Goal: Use online tool/utility: Utilize a website feature to perform a specific function

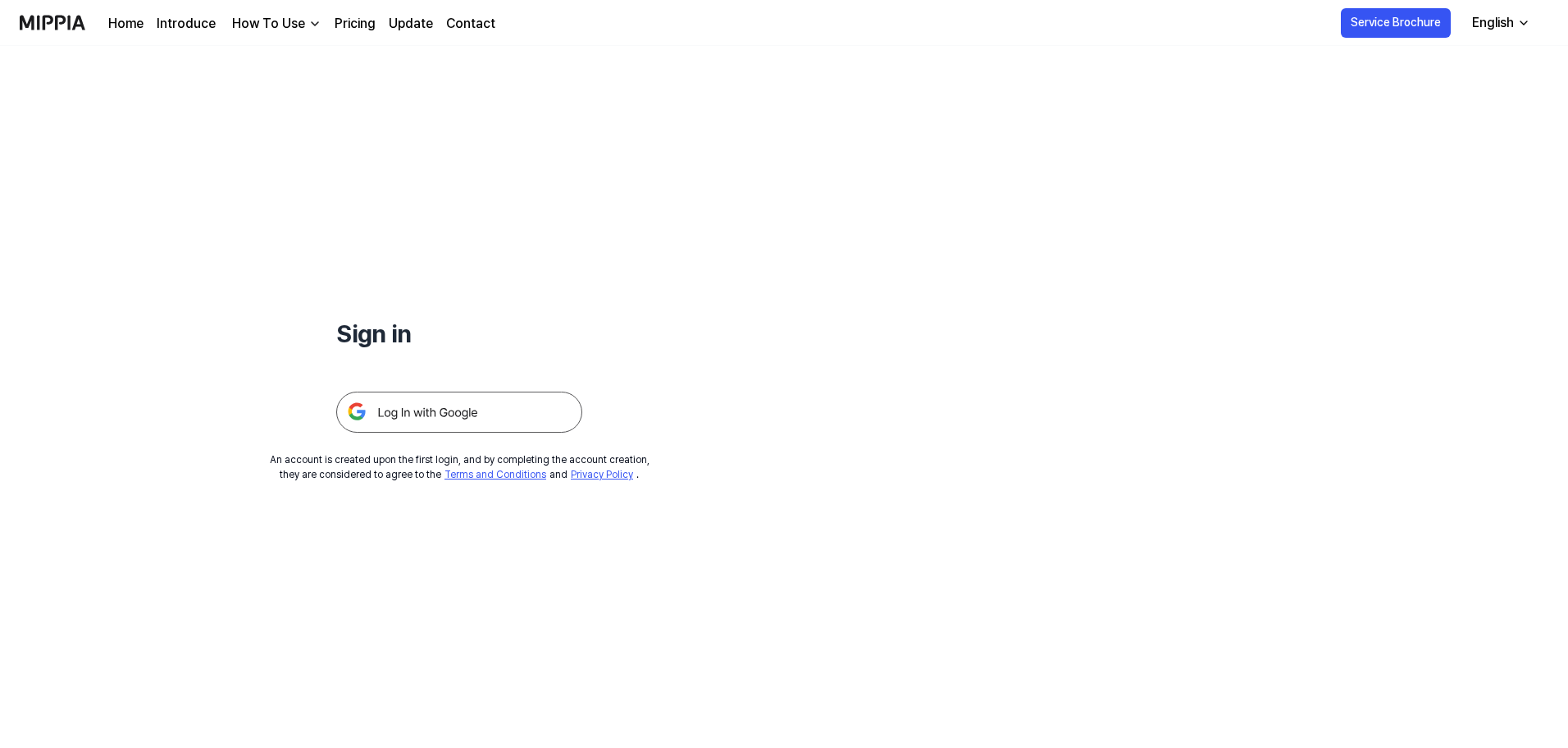
click at [482, 392] on img at bounding box center [459, 412] width 246 height 41
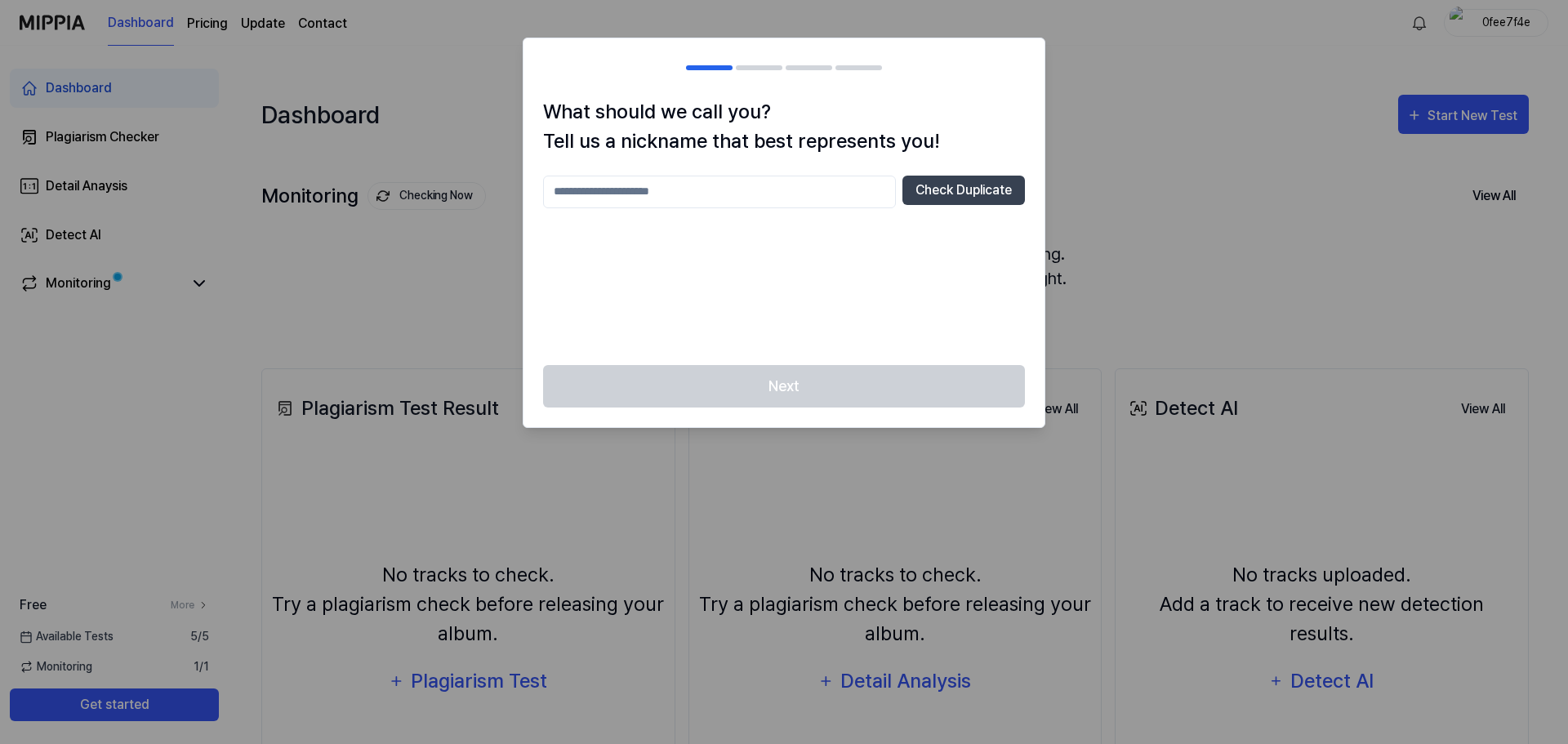
click at [716, 187] on input "text" at bounding box center [720, 192] width 353 height 33
type input "******"
click at [935, 205] on div "****** Check Duplicate" at bounding box center [784, 192] width 482 height 33
click at [939, 195] on button "Check Duplicate" at bounding box center [963, 190] width 122 height 29
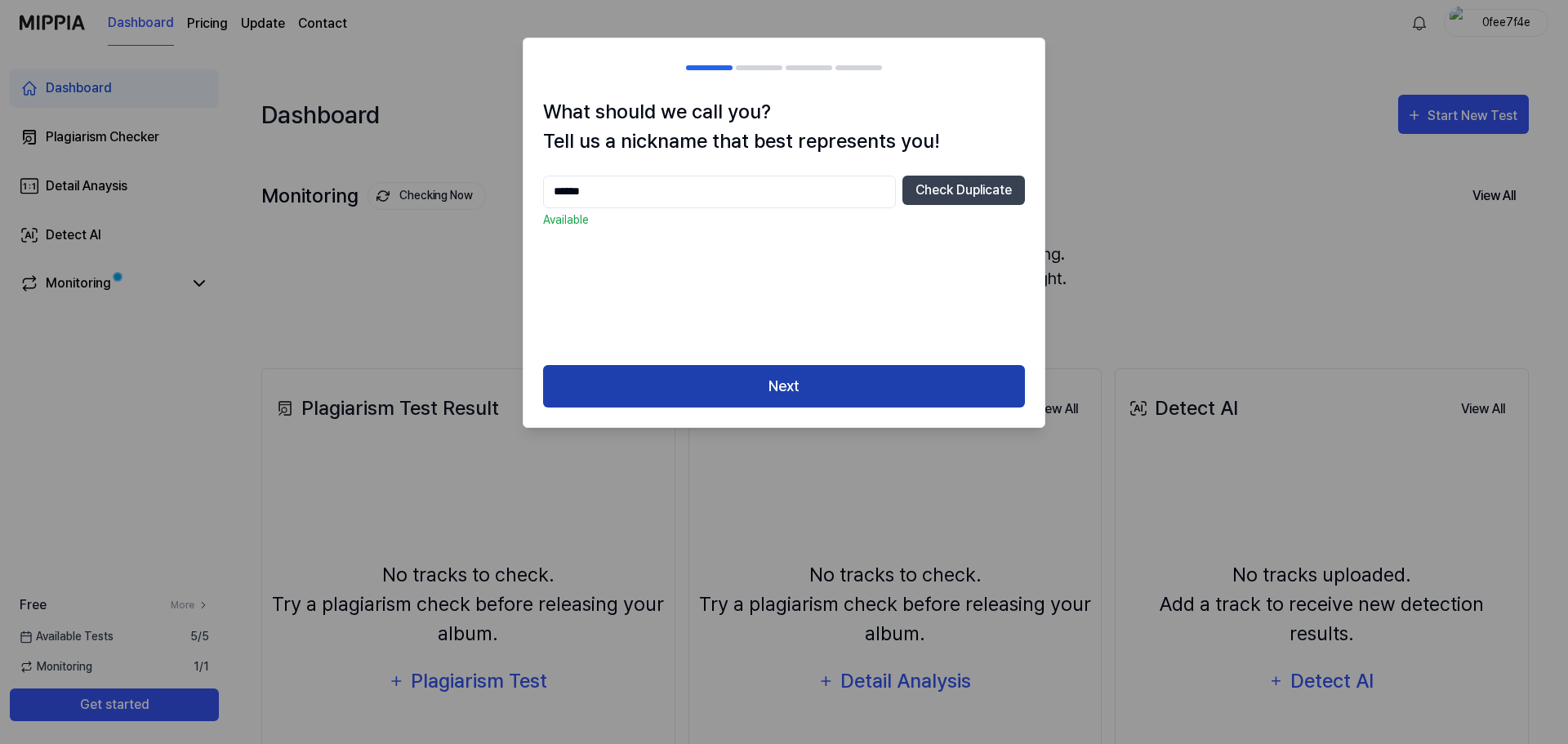
click at [888, 391] on button "Next" at bounding box center [784, 386] width 482 height 43
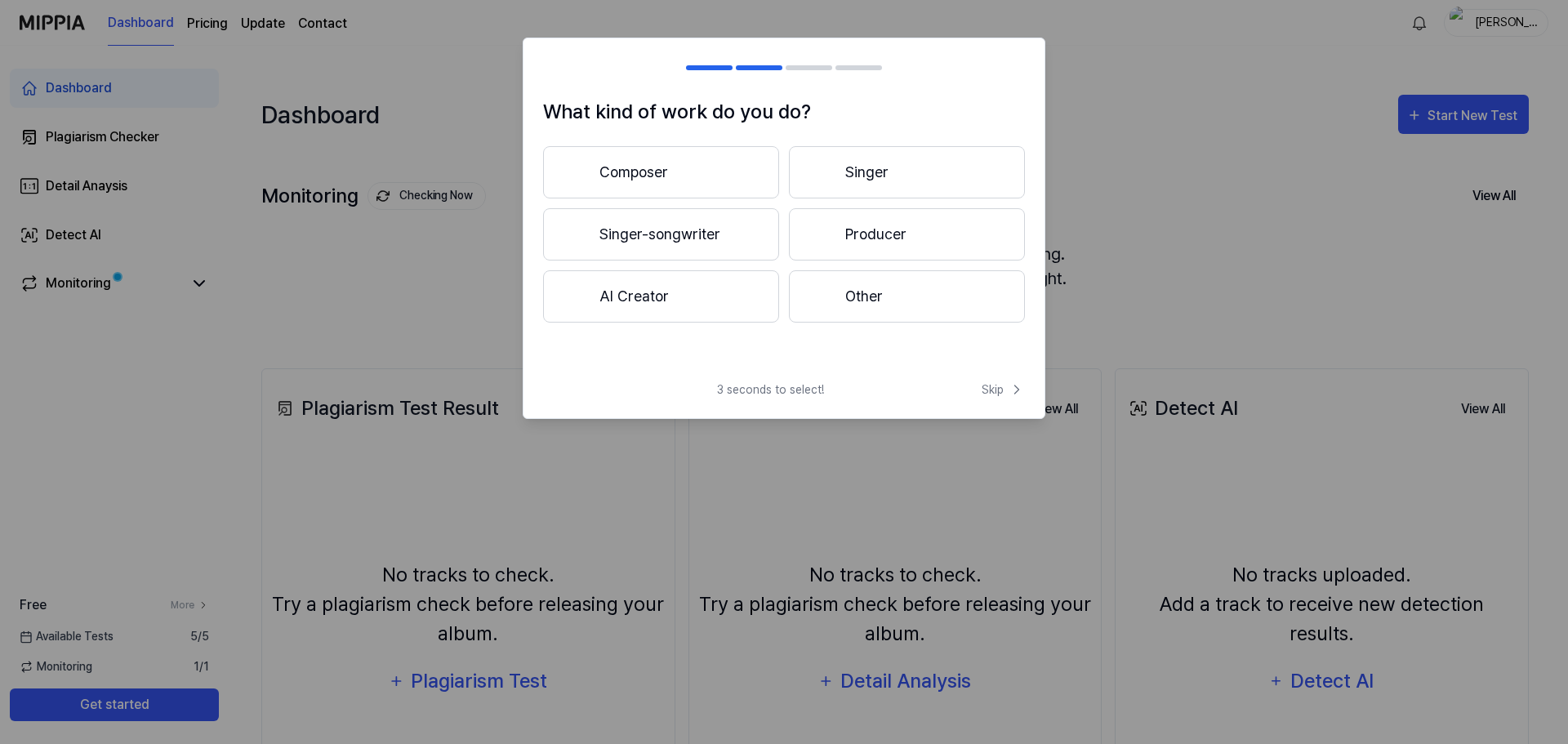
click at [870, 304] on button "Other" at bounding box center [906, 296] width 236 height 52
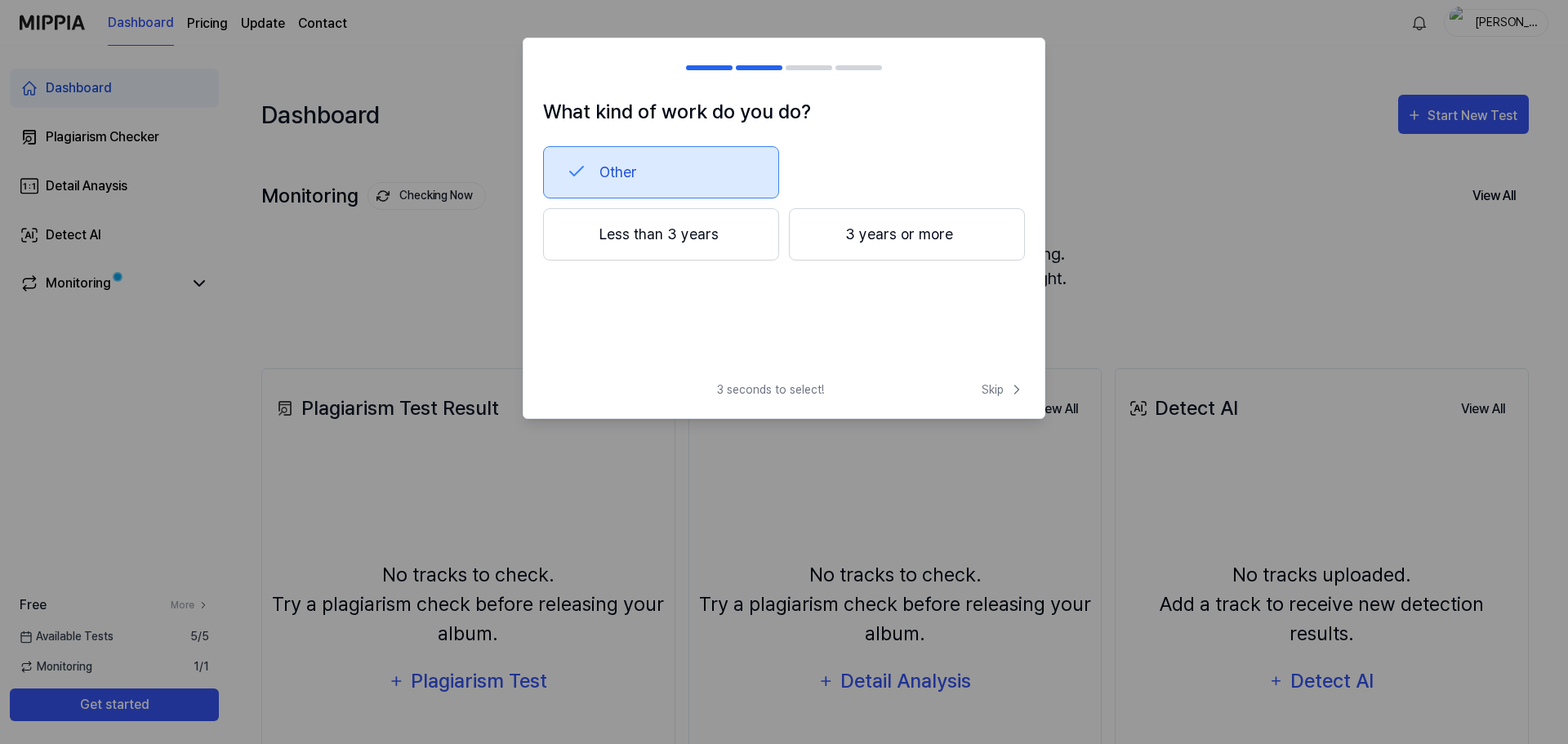
click at [710, 242] on button "Less than 3 years" at bounding box center [661, 234] width 236 height 52
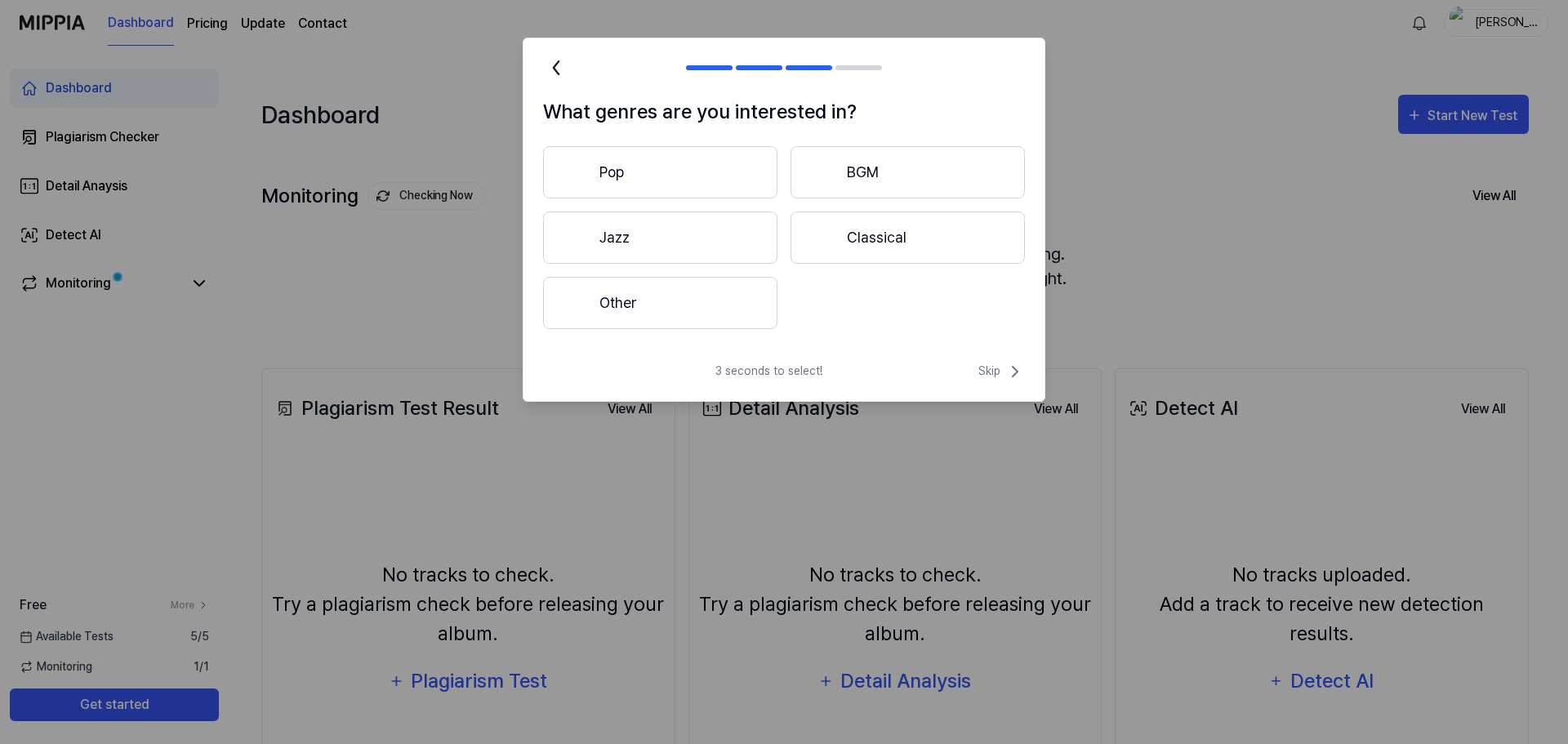
click at [724, 185] on button "Pop" at bounding box center [660, 172] width 234 height 52
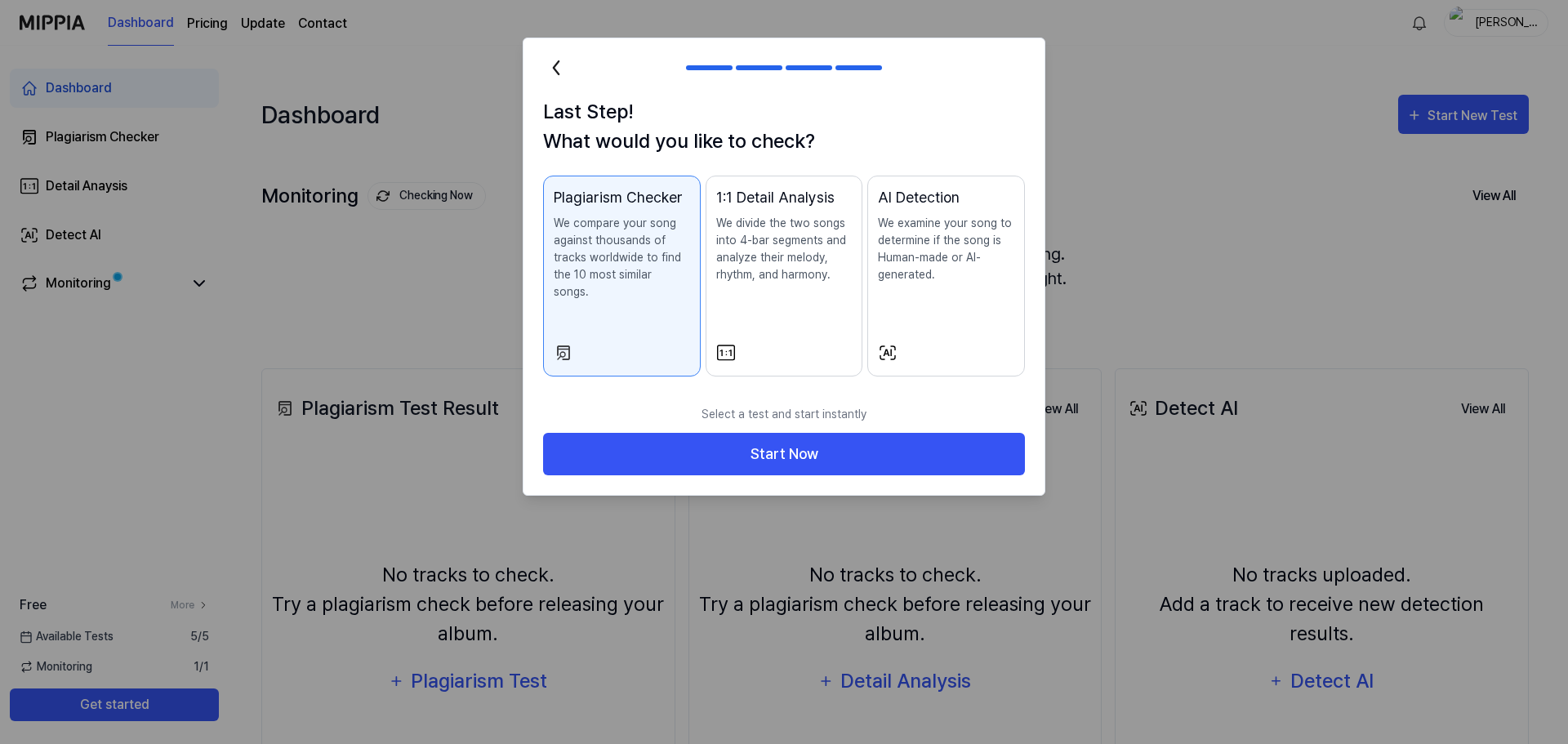
click at [958, 281] on div "AI Detection We examine your song to determine if the song is Human-made or AI-…" at bounding box center [946, 251] width 136 height 130
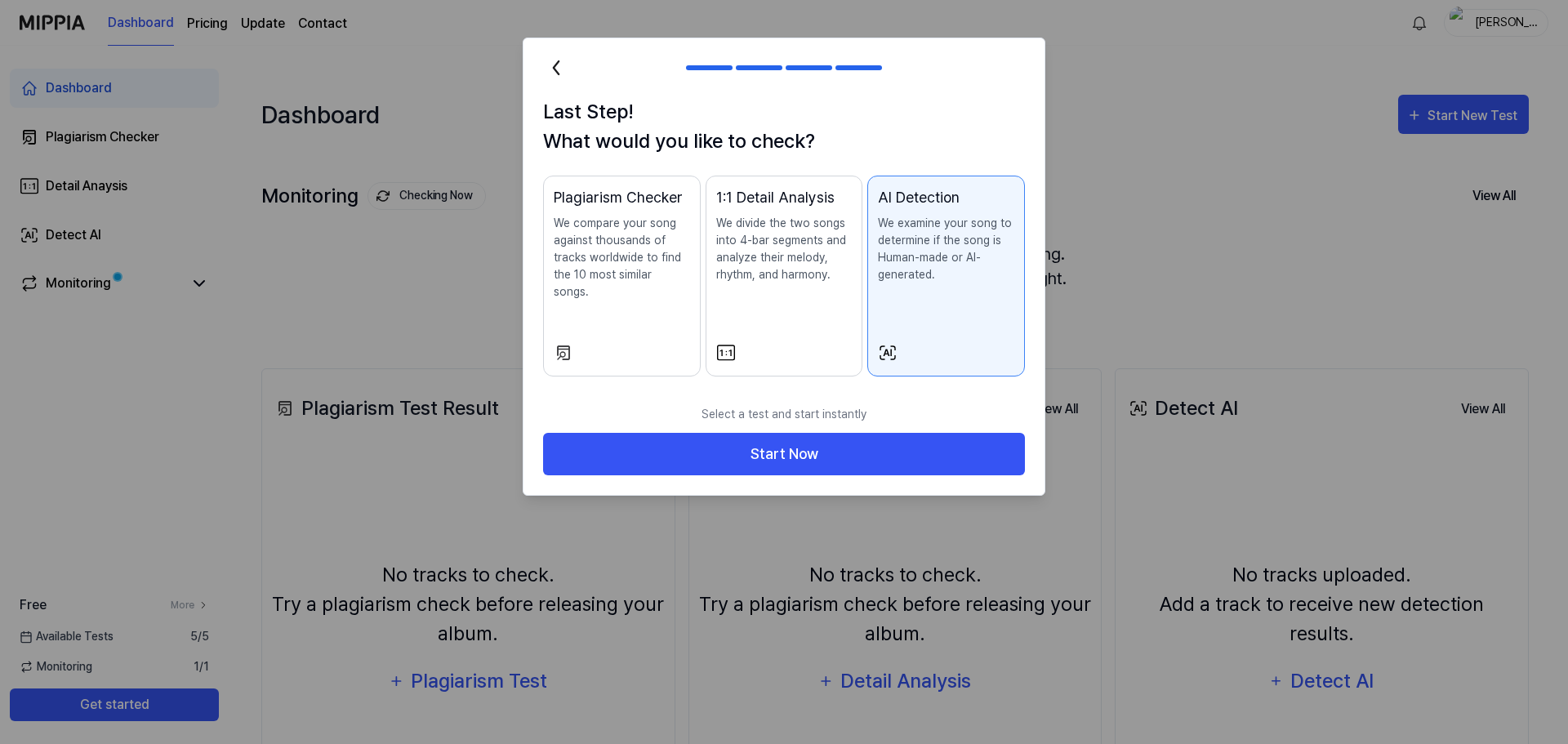
click at [817, 287] on div "1:1 Detail Analysis We divide the two songs into 4-bar segments and analyze the…" at bounding box center [784, 251] width 136 height 130
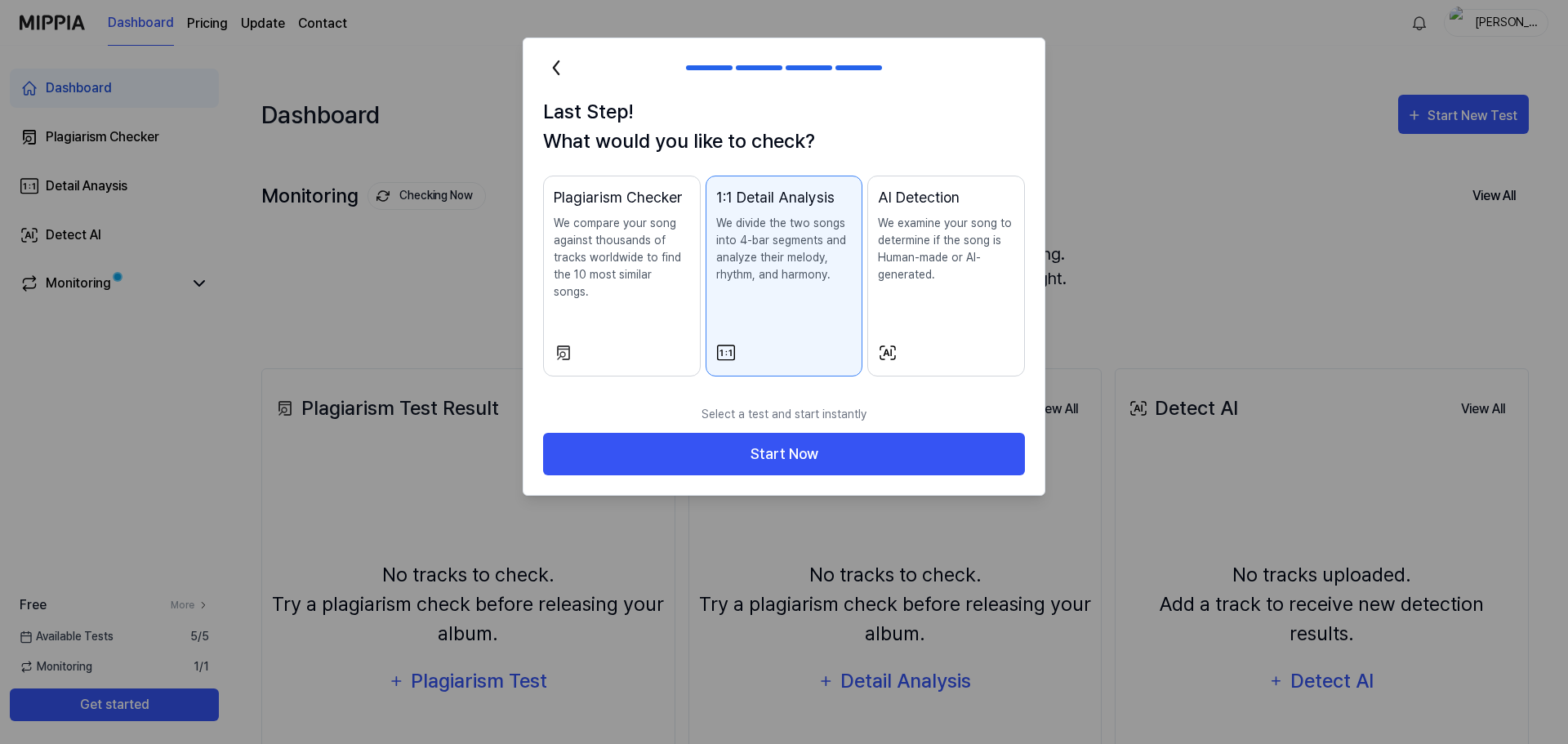
click at [597, 272] on p "We compare your song against thousands of tracks worldwide to find the 10 most …" at bounding box center [622, 257] width 136 height 85
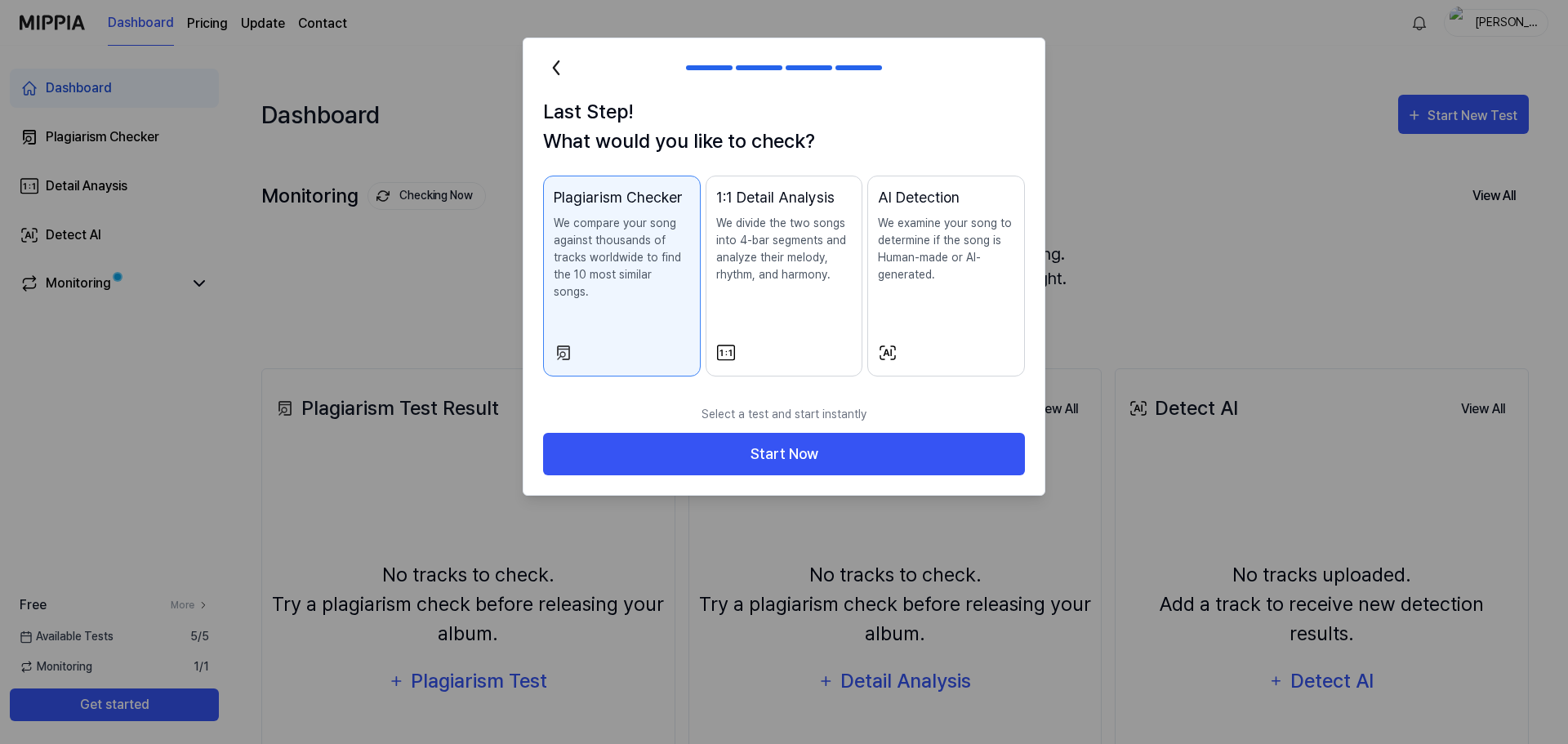
click at [855, 267] on button "1:1 Detail Analysis We divide the two songs into 4-bar segments and analyze the…" at bounding box center [785, 276] width 158 height 201
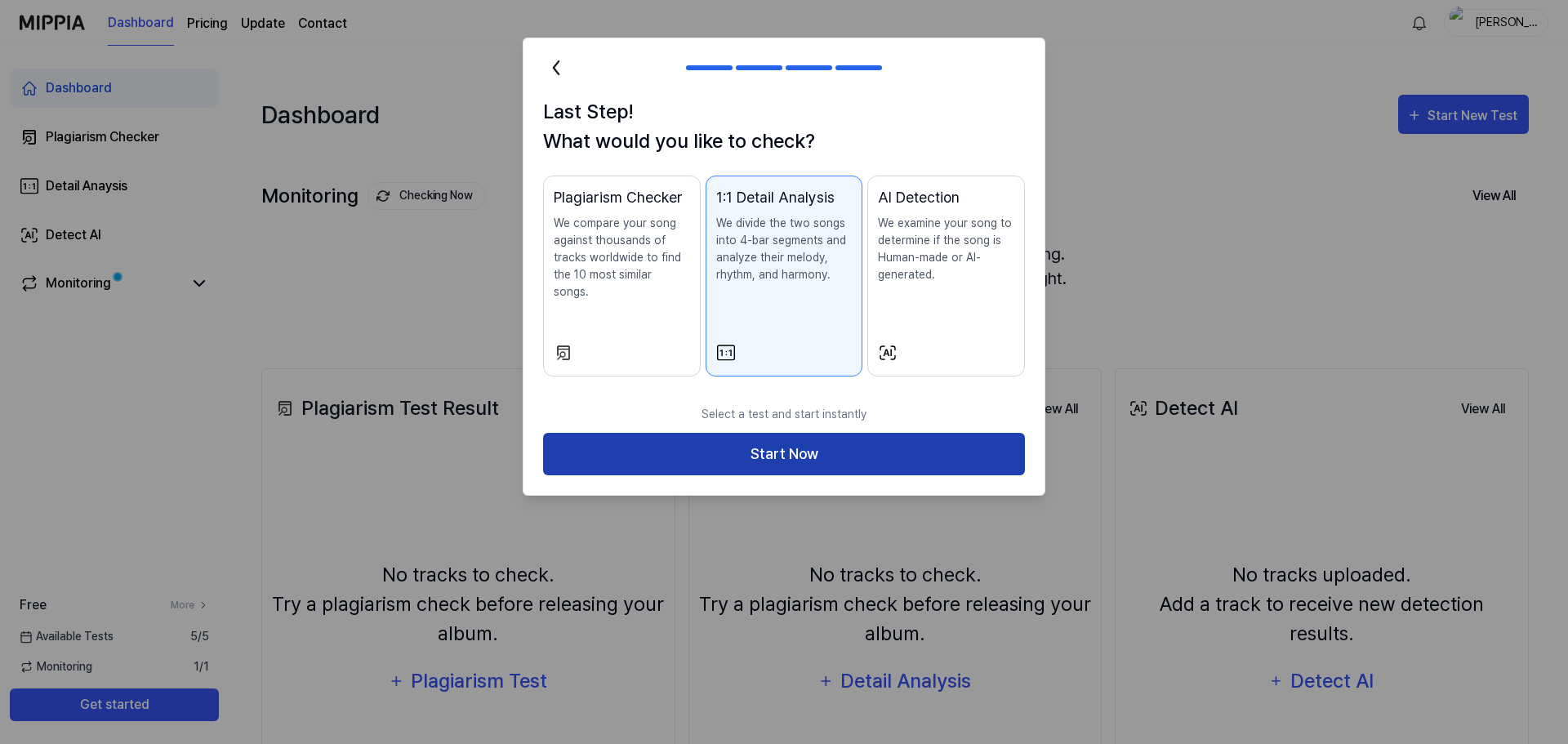
click at [839, 435] on button "Start Now" at bounding box center [784, 454] width 482 height 43
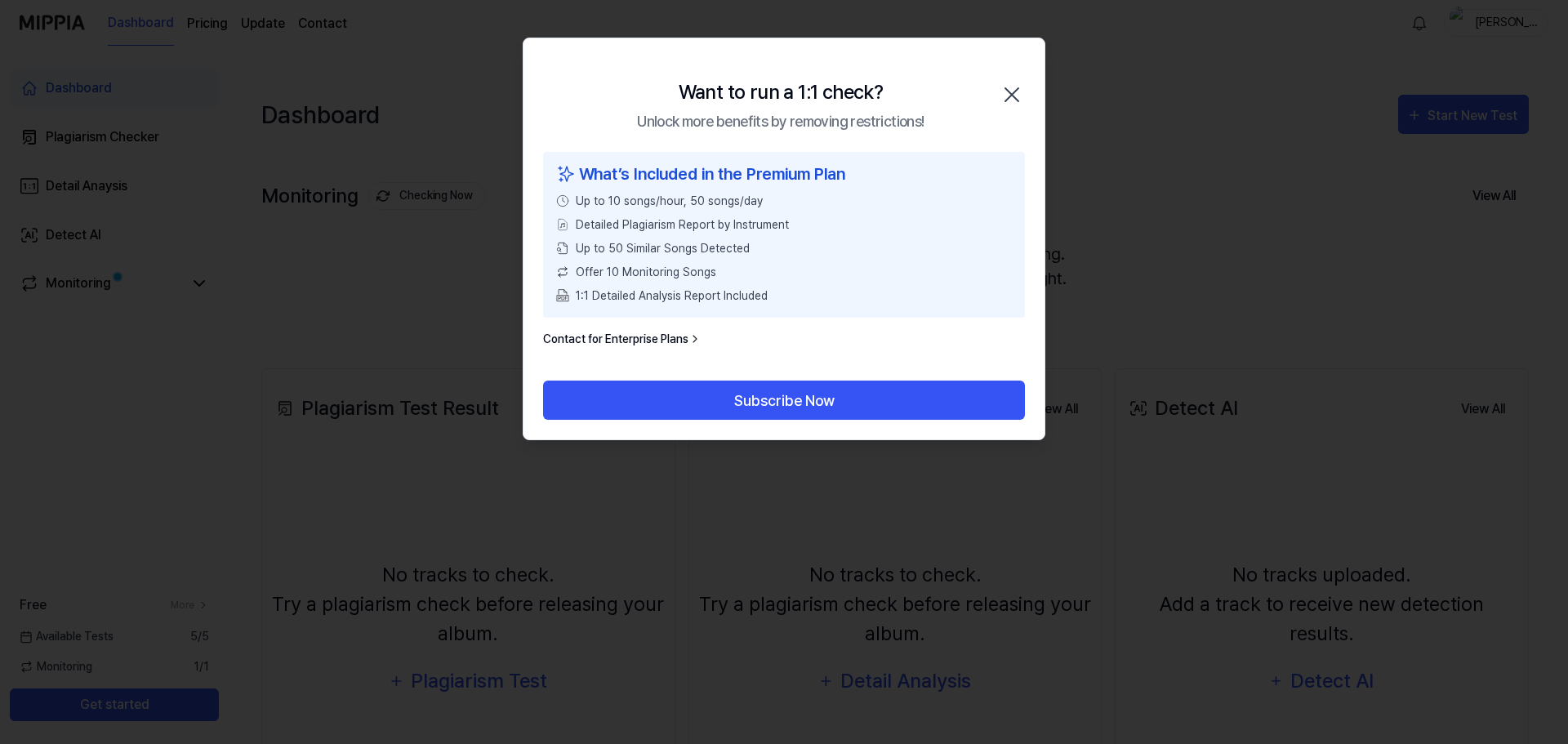
drag, startPoint x: 1015, startPoint y: 77, endPoint x: 1013, endPoint y: 88, distance: 11.2
click at [1014, 78] on div "Want to run a 1:1 check? Unlock more benefits by removing restrictions! Close" at bounding box center [784, 96] width 521 height 114
click at [1012, 94] on icon "button" at bounding box center [1012, 95] width 26 height 26
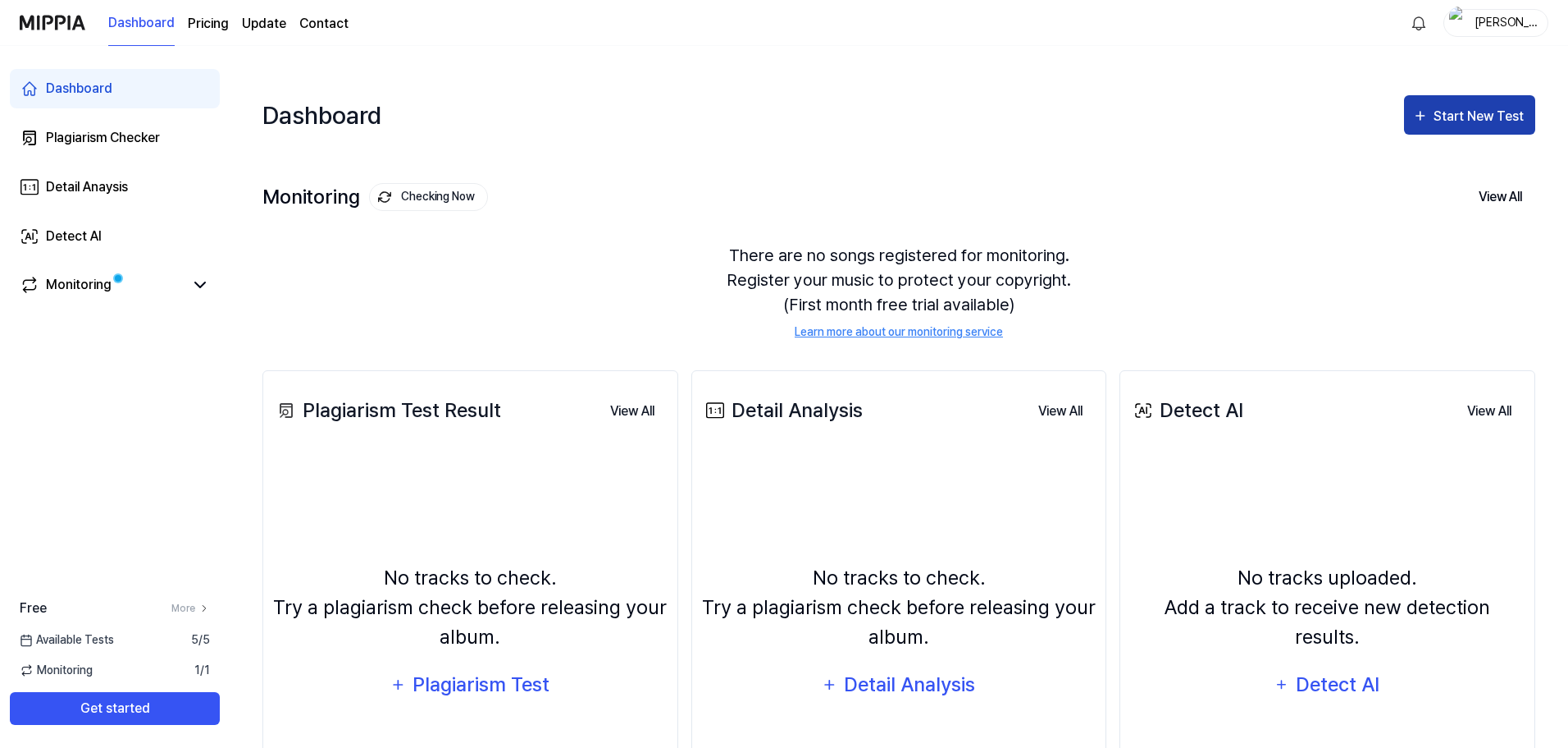
click at [1453, 106] on div "Start New Test" at bounding box center [1479, 116] width 93 height 21
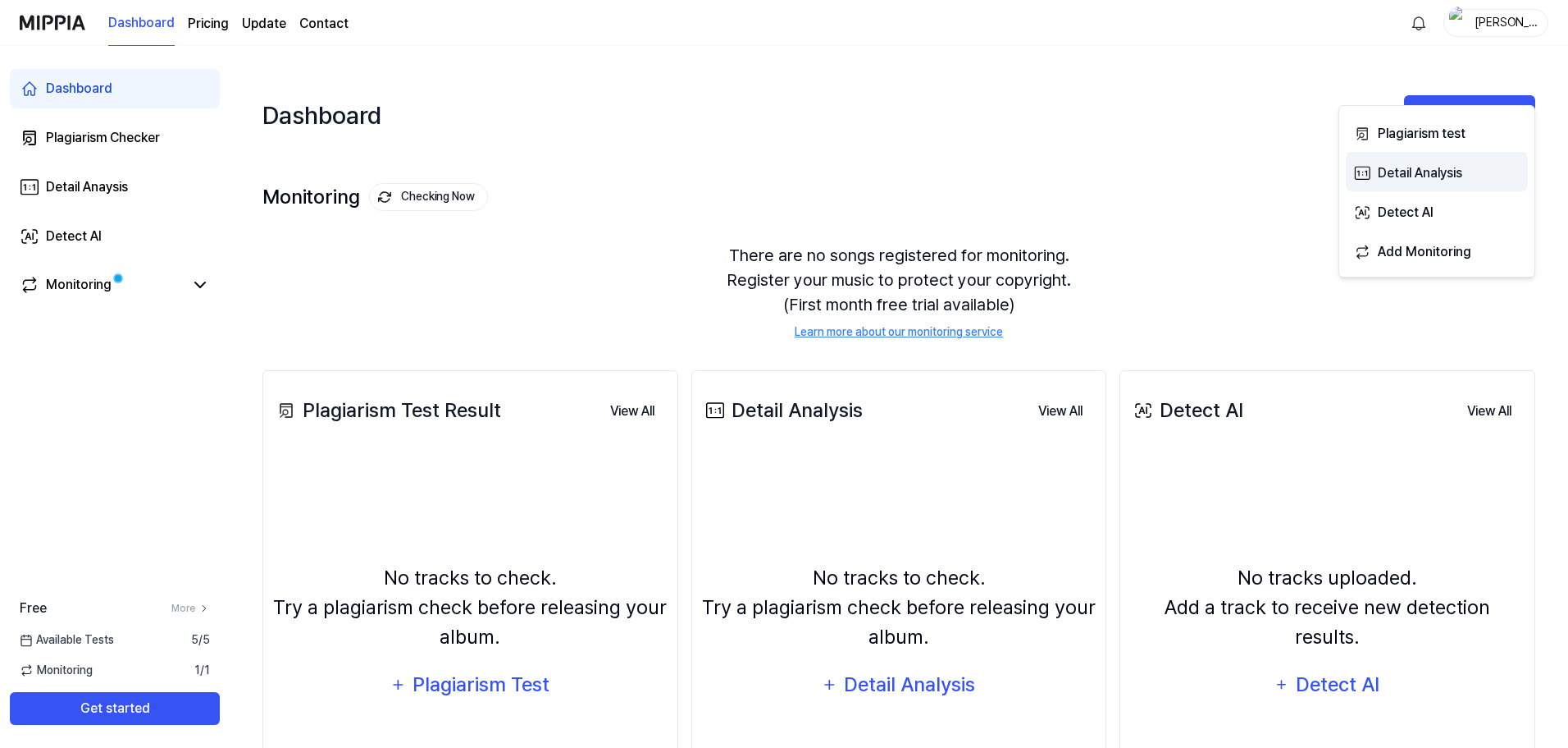
click at [1413, 172] on div "Detail Analysis" at bounding box center [1449, 173] width 143 height 21
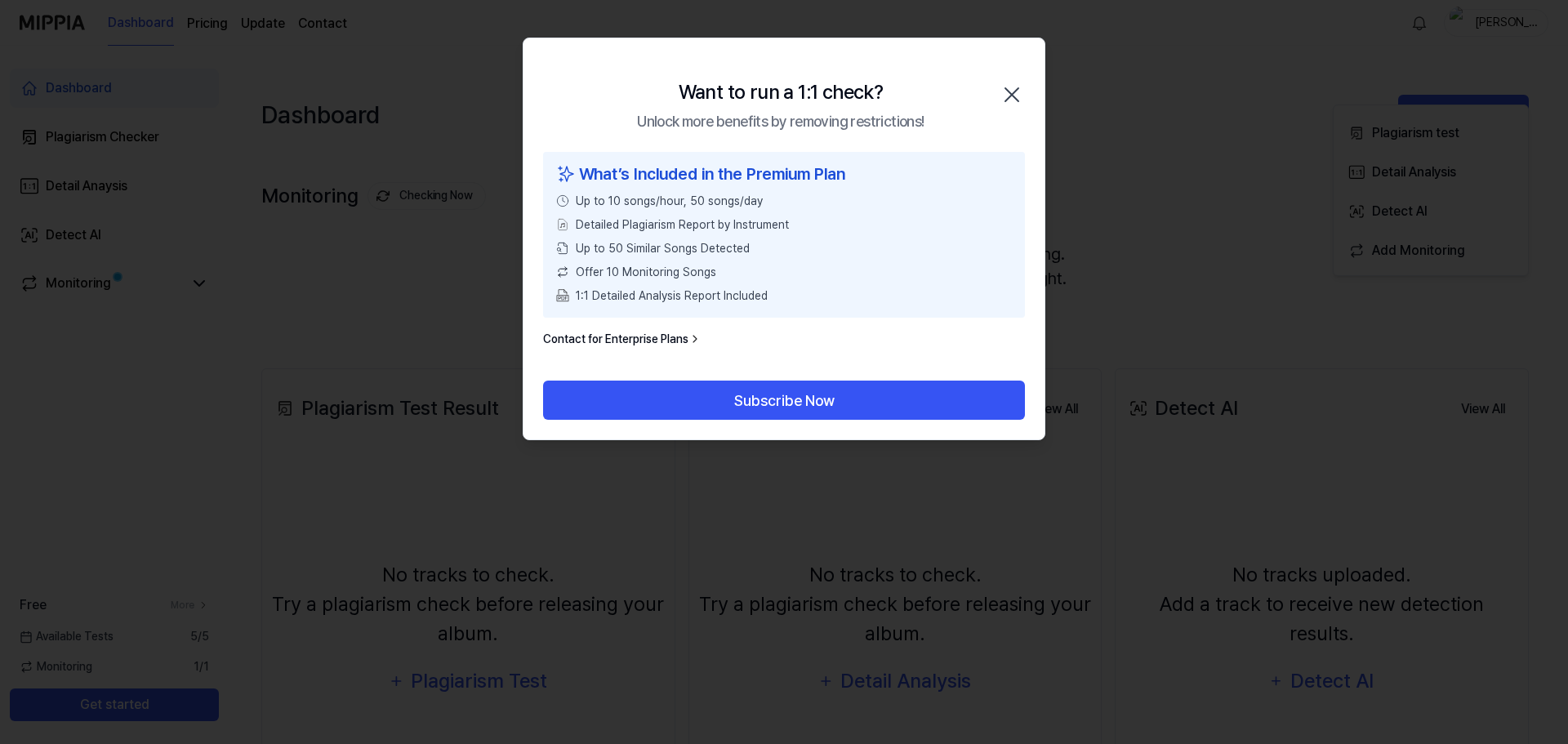
click at [1008, 67] on div "Want to run a 1:1 check? Unlock more benefits by removing restrictions! Close" at bounding box center [784, 96] width 521 height 114
click at [1016, 92] on icon "button" at bounding box center [1012, 95] width 26 height 26
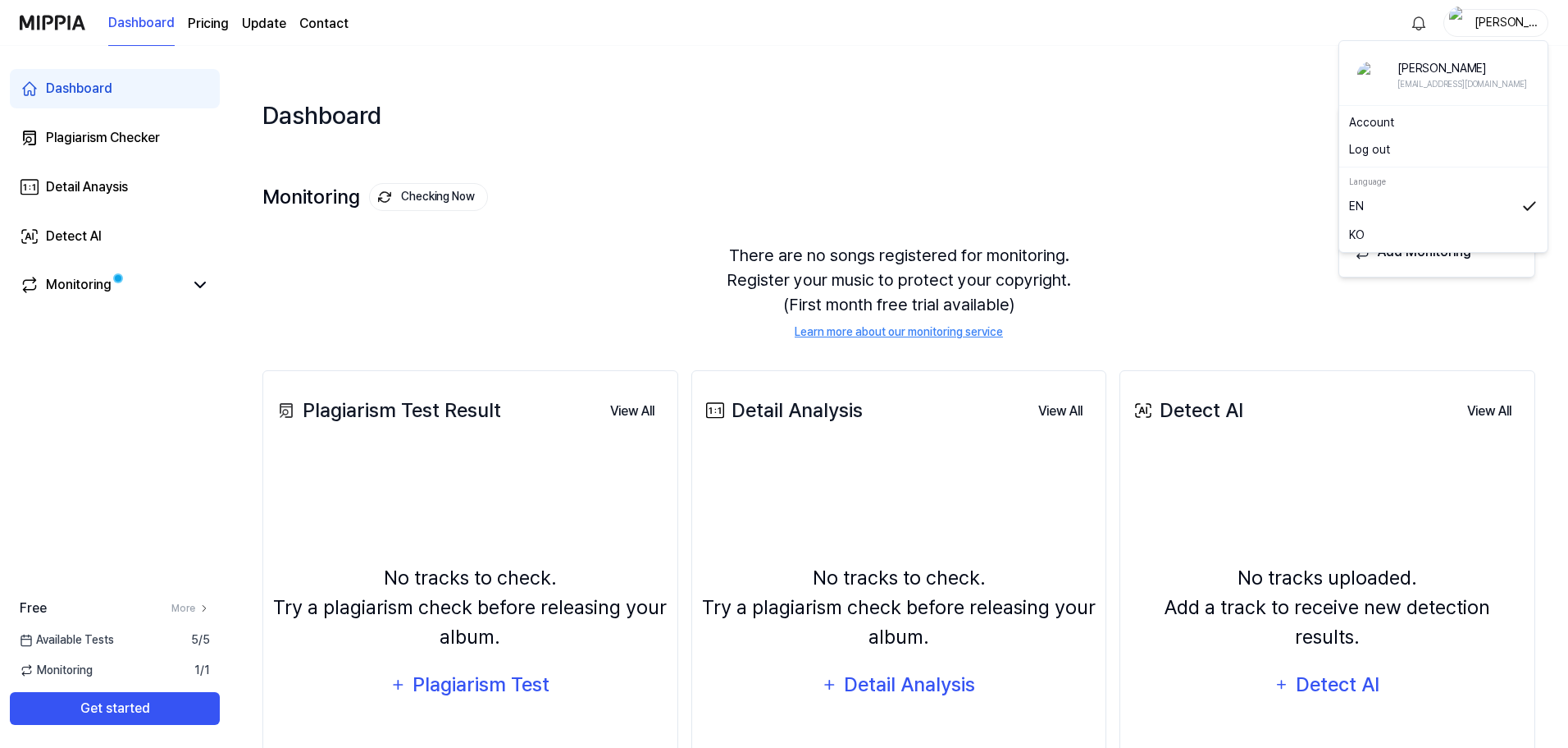
click at [1540, 19] on div "[PERSON_NAME]" at bounding box center [1496, 23] width 105 height 28
click at [1392, 109] on div "Account" at bounding box center [1443, 122] width 202 height 27
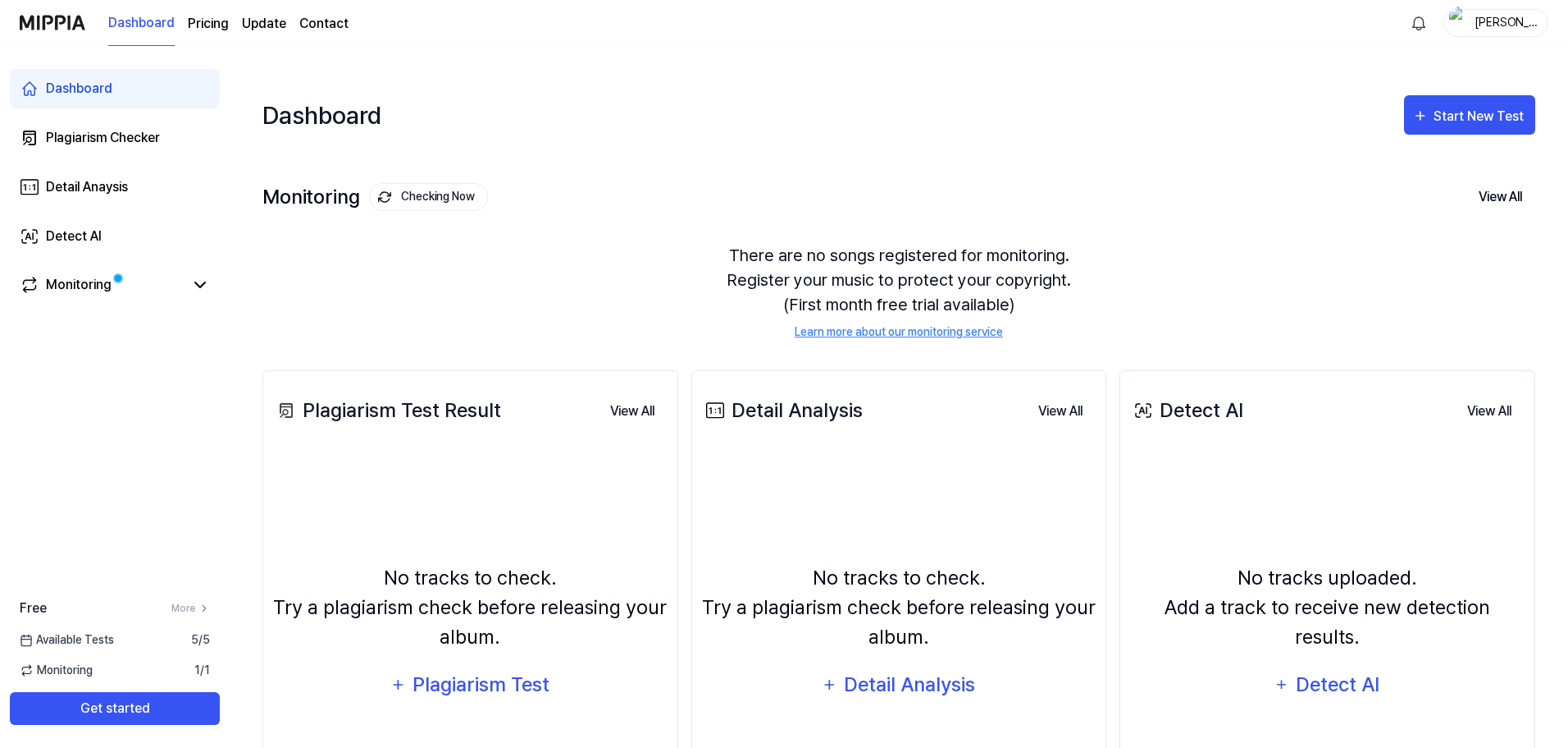
click at [1401, 151] on div "Monitoring Checking Now View All Monitoring There are no songs registered for m…" at bounding box center [898, 245] width 1273 height 187
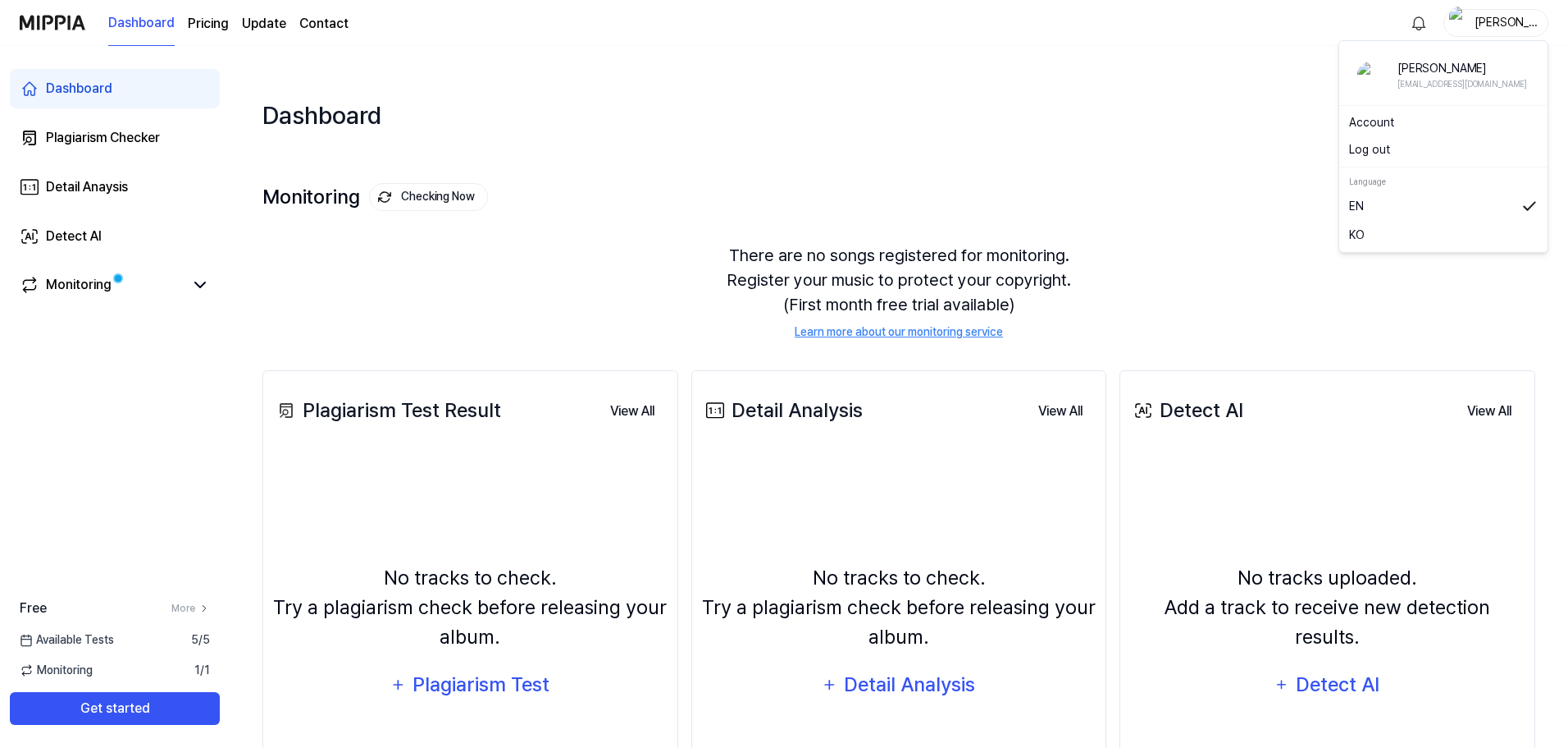
click at [1486, 26] on div "[PERSON_NAME]" at bounding box center [1505, 22] width 64 height 18
click at [1421, 123] on link "Account" at bounding box center [1443, 123] width 188 height 18
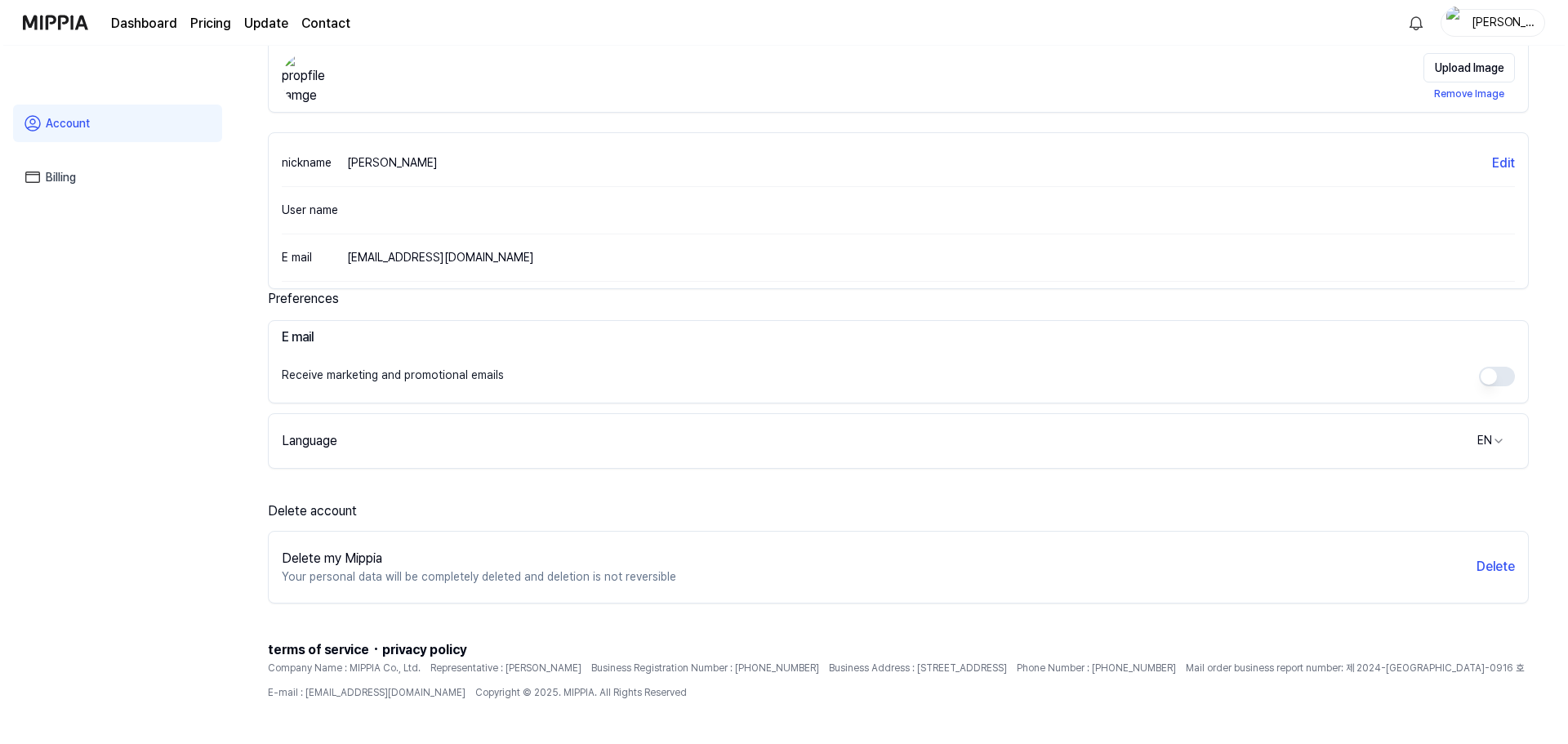
scroll to position [152, 0]
click at [1502, 555] on button "Delete" at bounding box center [1493, 564] width 39 height 19
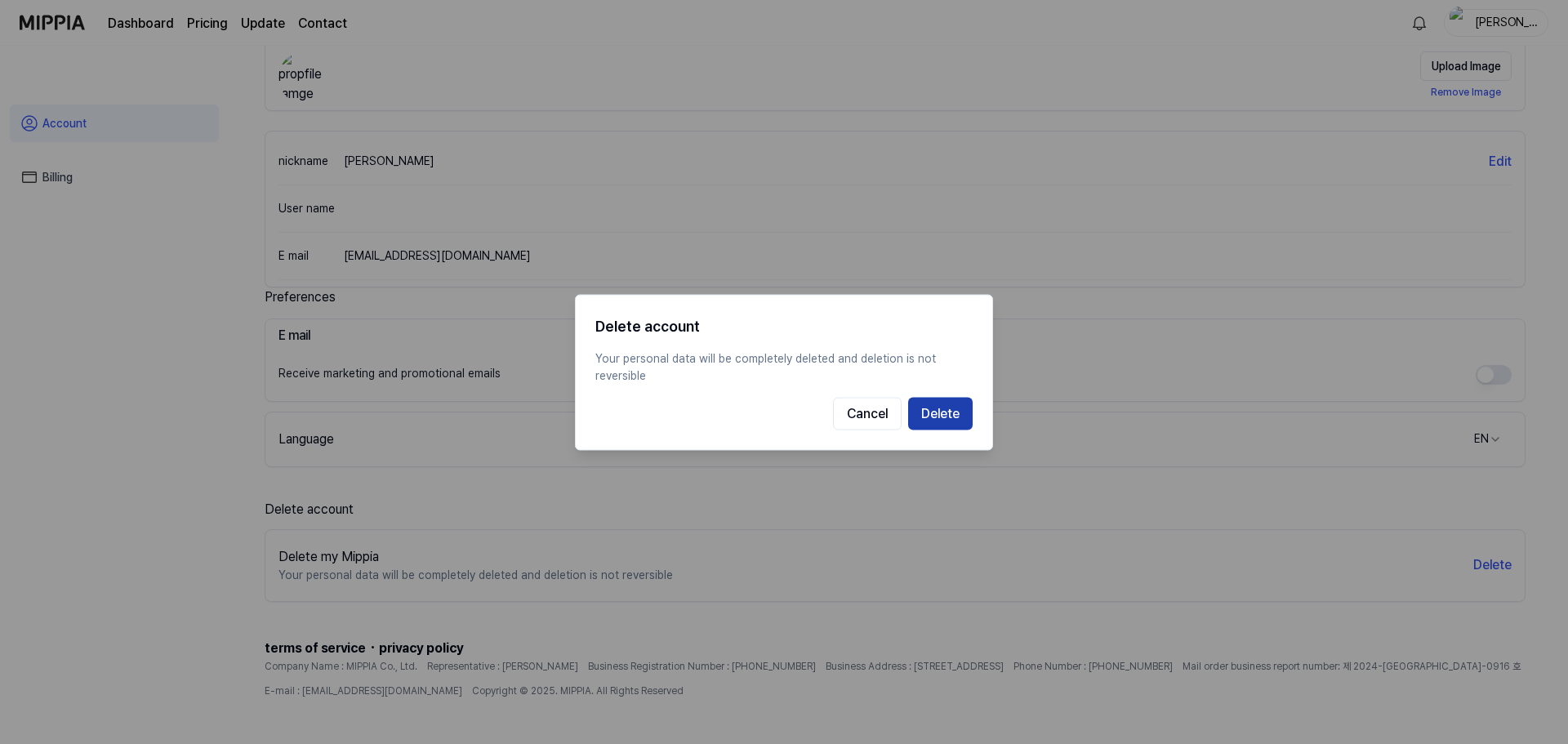
click at [927, 421] on button "Delete" at bounding box center [940, 413] width 64 height 33
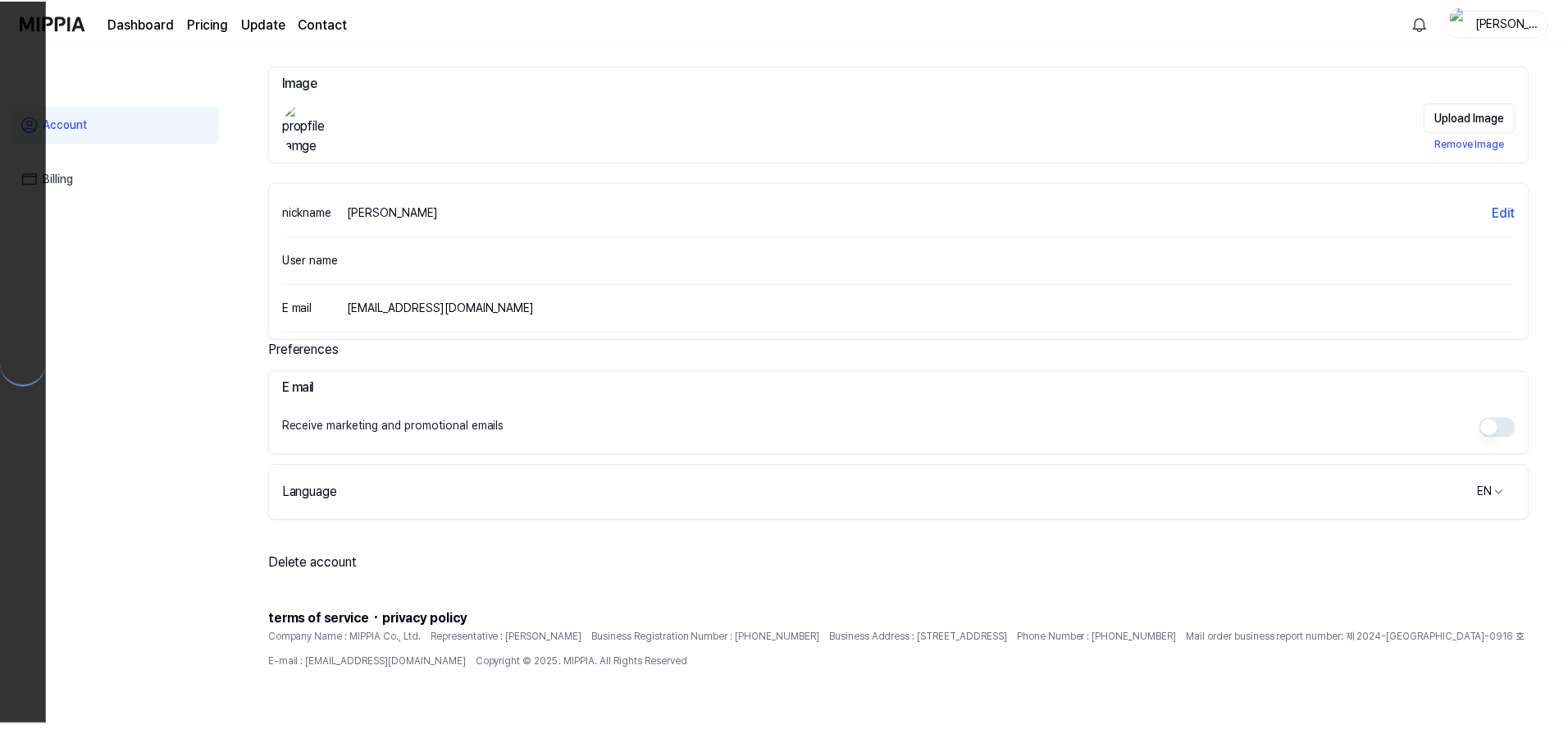
scroll to position [70, 0]
